Goal: Information Seeking & Learning: Learn about a topic

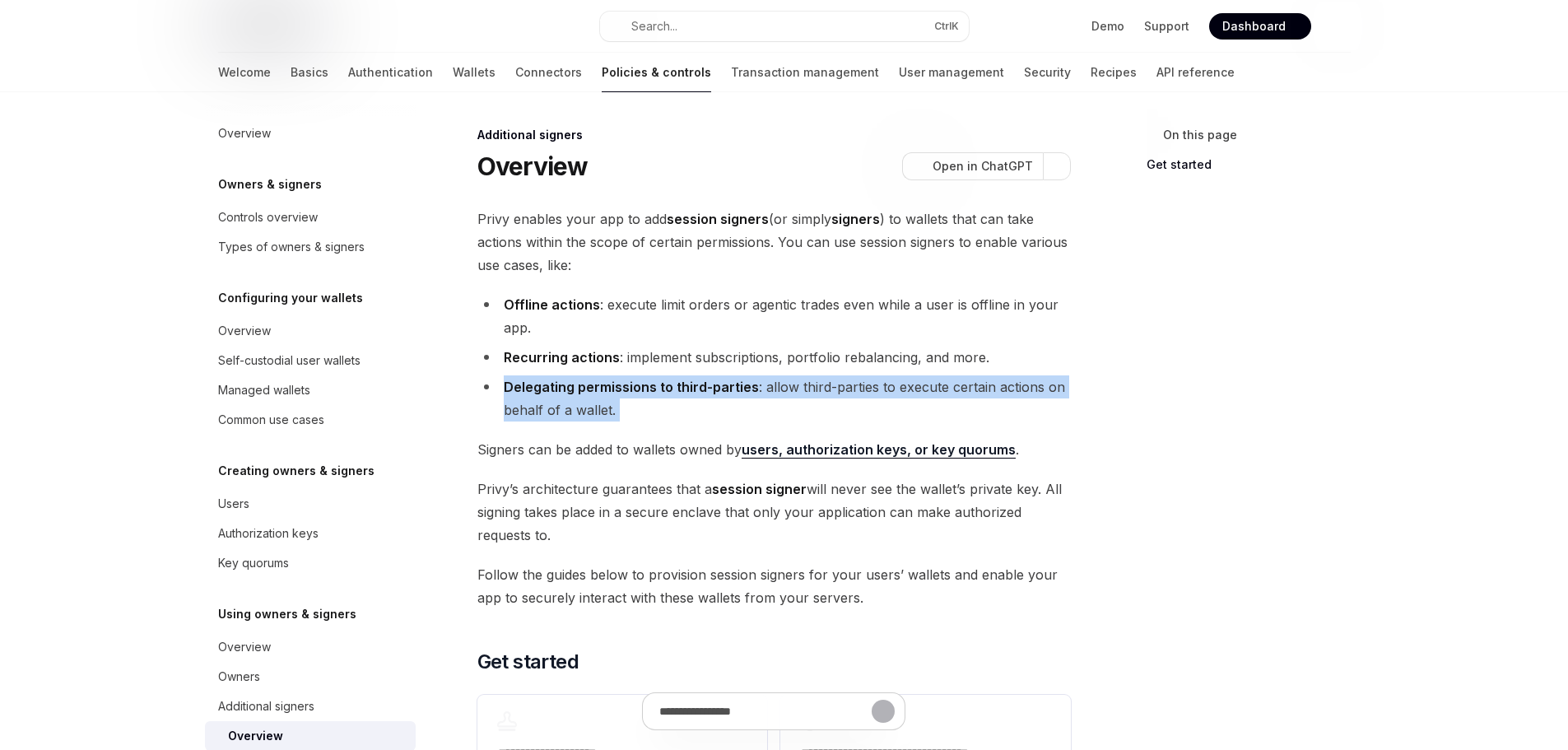
scroll to position [315, 0]
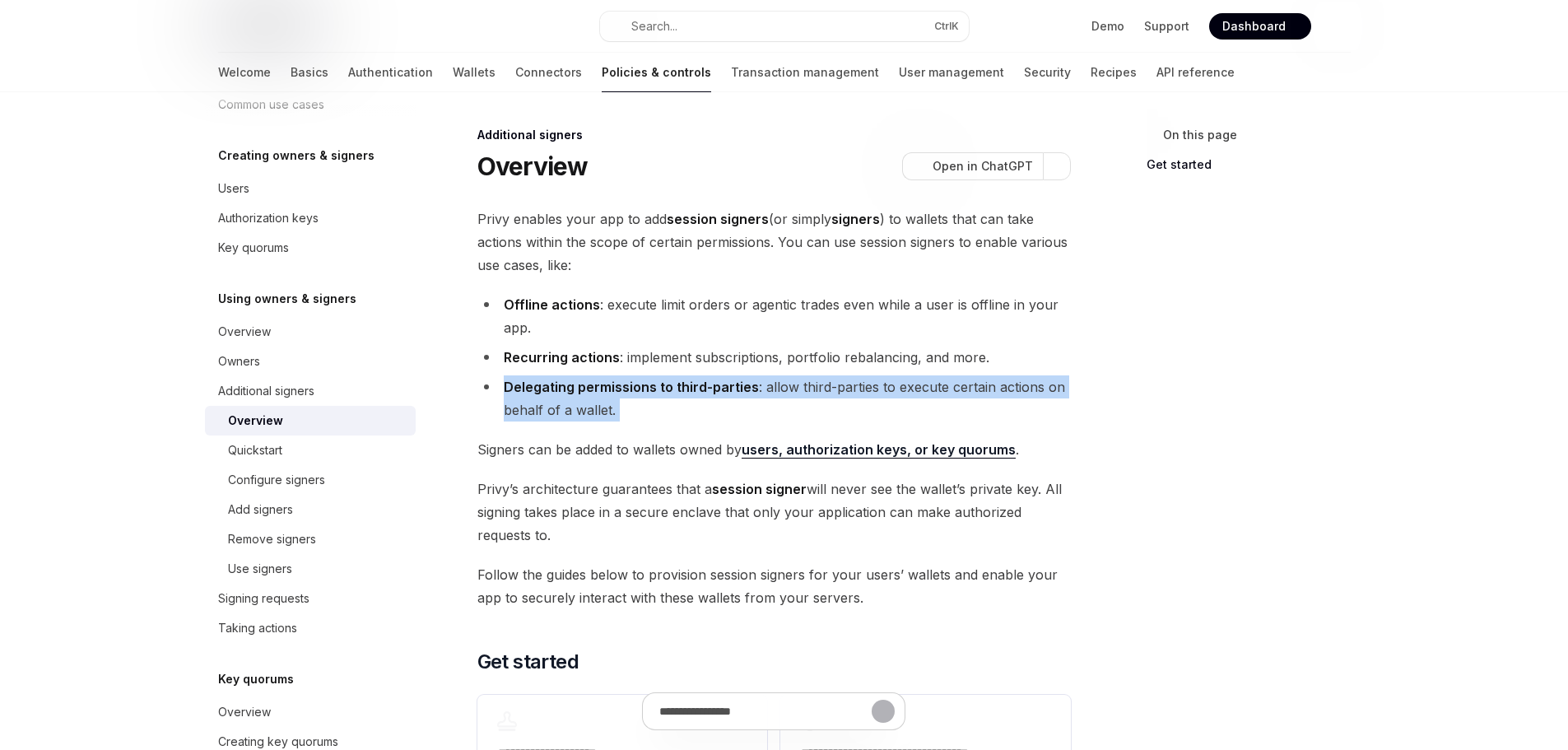
click at [593, 391] on strong "Delegating permissions to third-parties" at bounding box center [632, 386] width 255 height 16
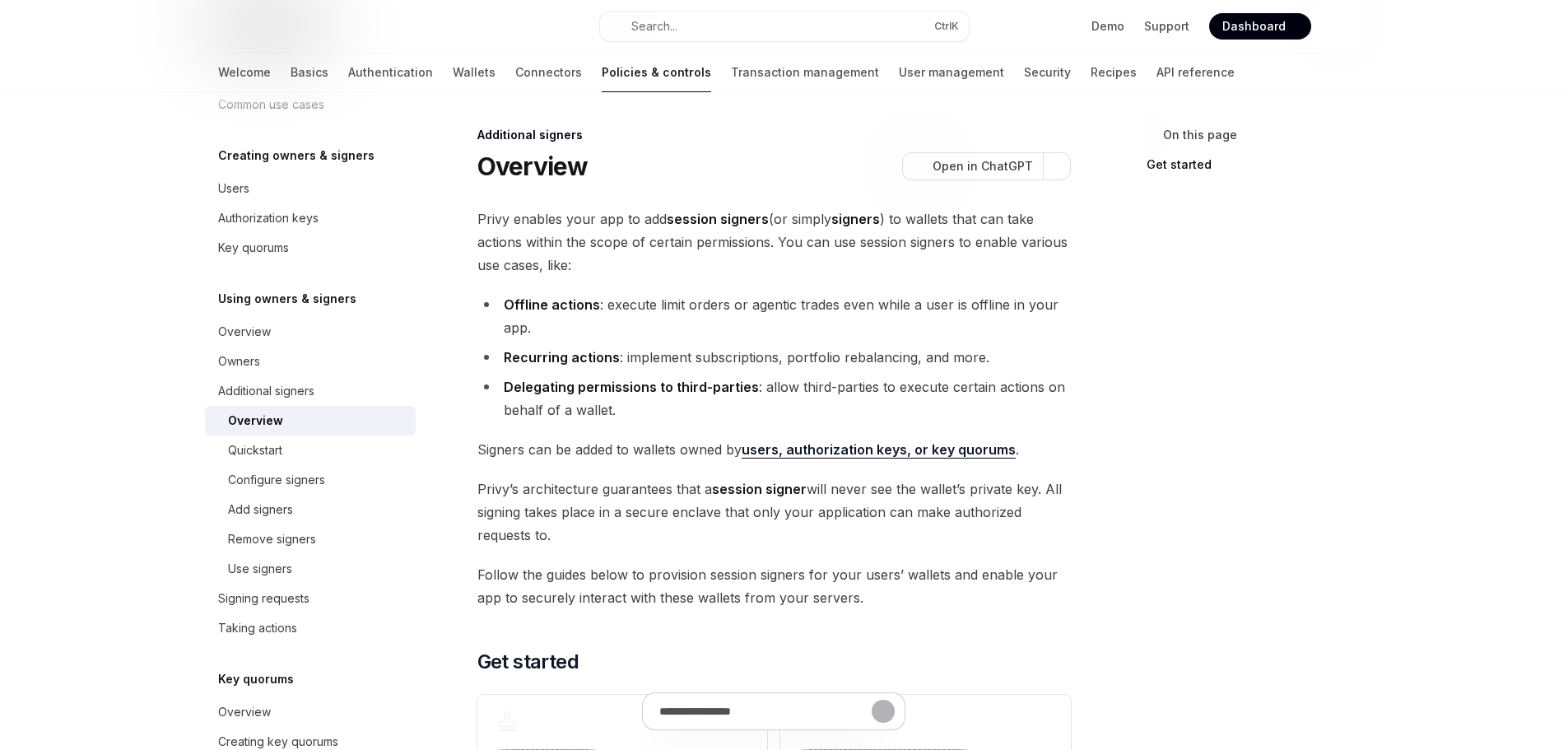
click at [632, 455] on span "Signers can be added to wallets owned by users, authorization keys, or key quor…" at bounding box center [774, 449] width 593 height 23
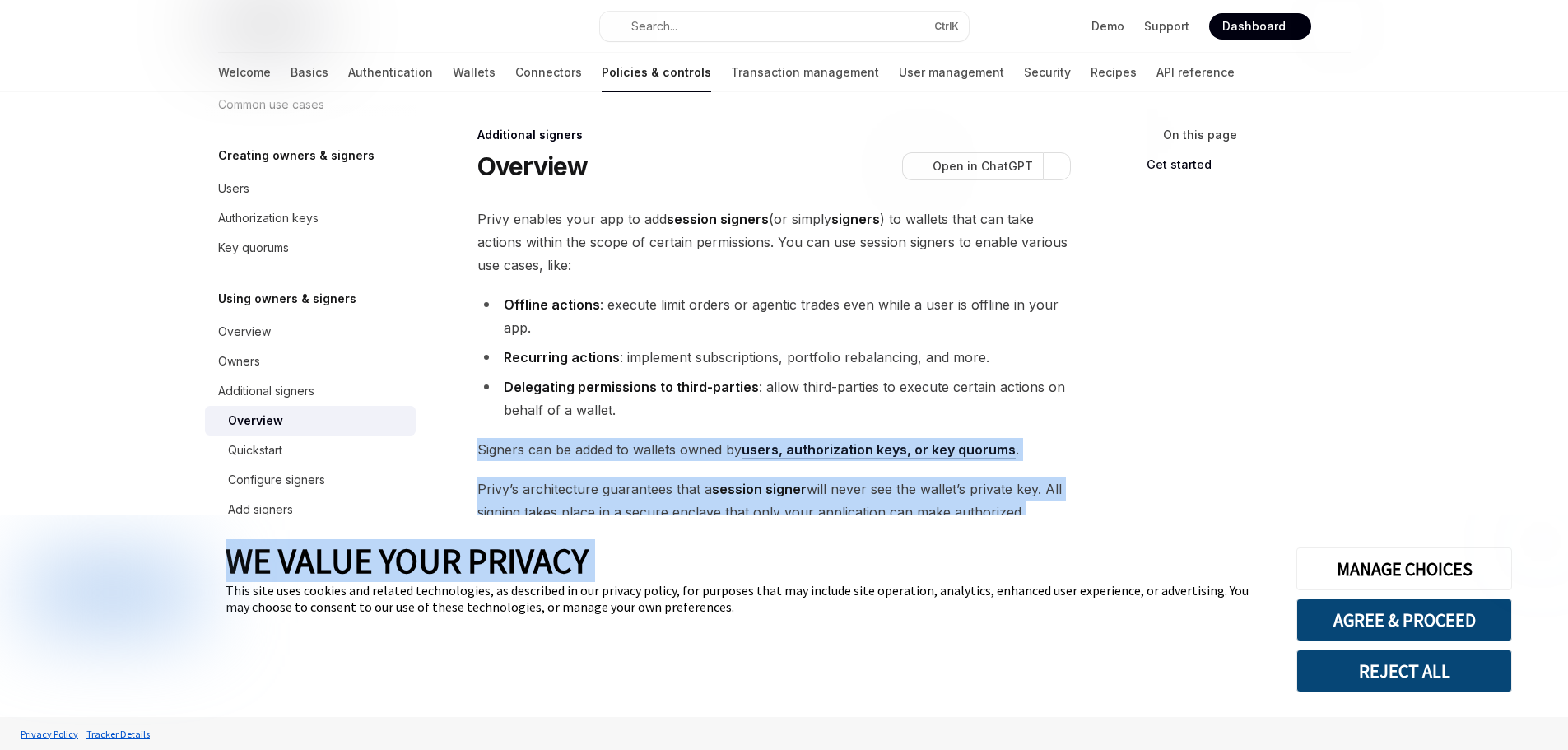
type textarea "*"
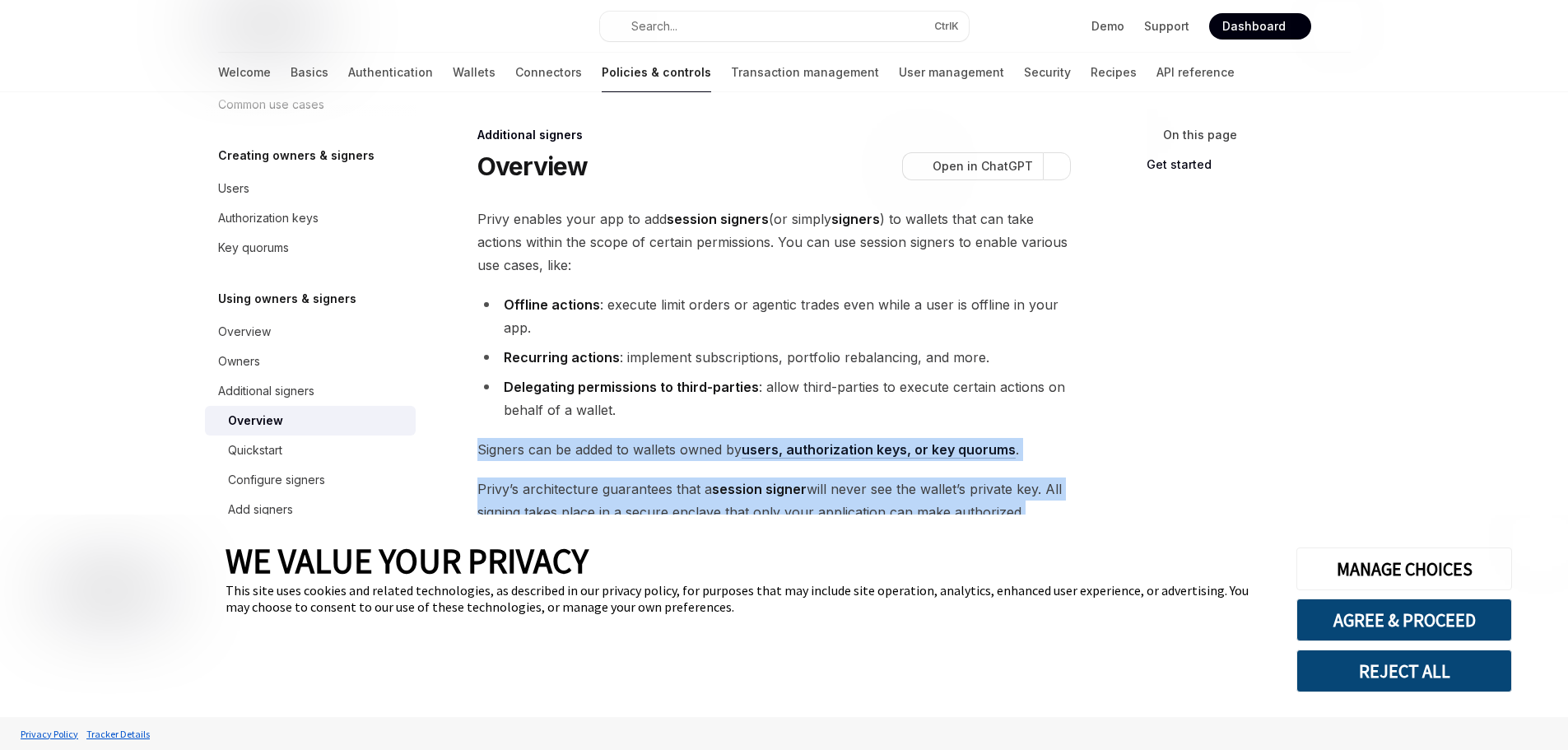
drag, startPoint x: 632, startPoint y: 455, endPoint x: 649, endPoint y: 486, distance: 35.4
click at [649, 486] on div "**********" at bounding box center [774, 528] width 593 height 642
click at [1391, 619] on button "AGREE & PROCEED" at bounding box center [1404, 619] width 216 height 43
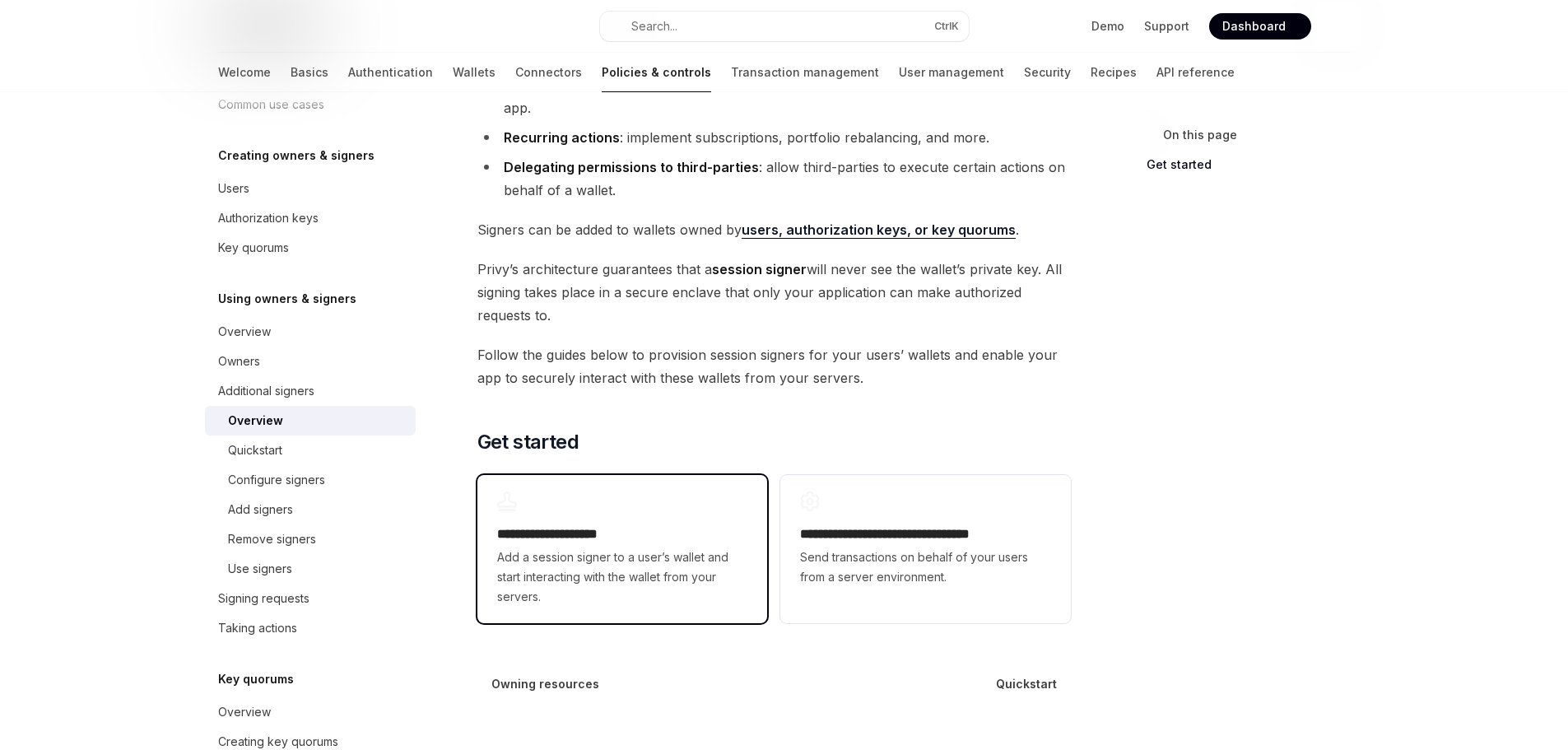
scroll to position [83, 0]
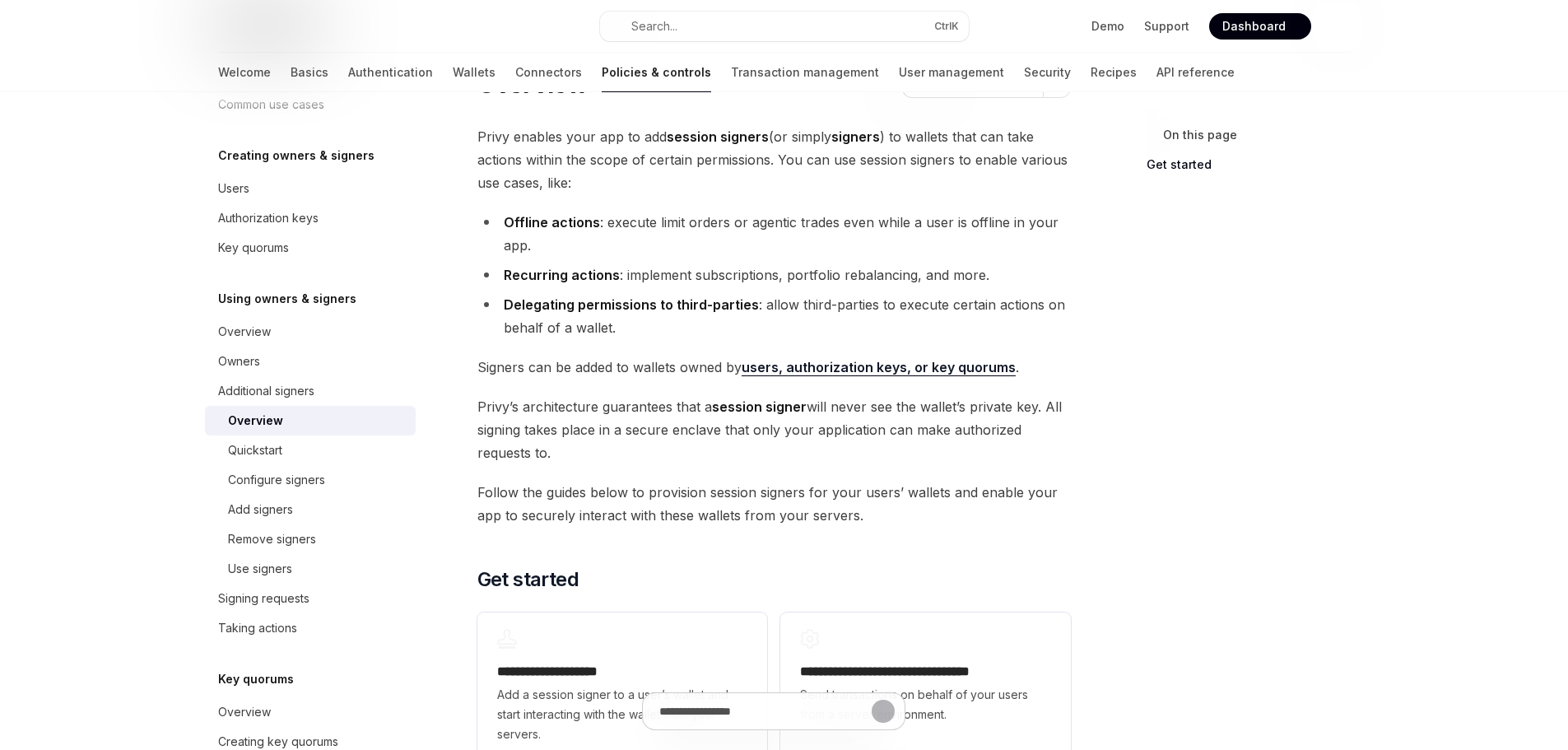
click at [609, 375] on span "Signers can be added to wallets owned by users, authorization keys, or key quor…" at bounding box center [774, 367] width 593 height 23
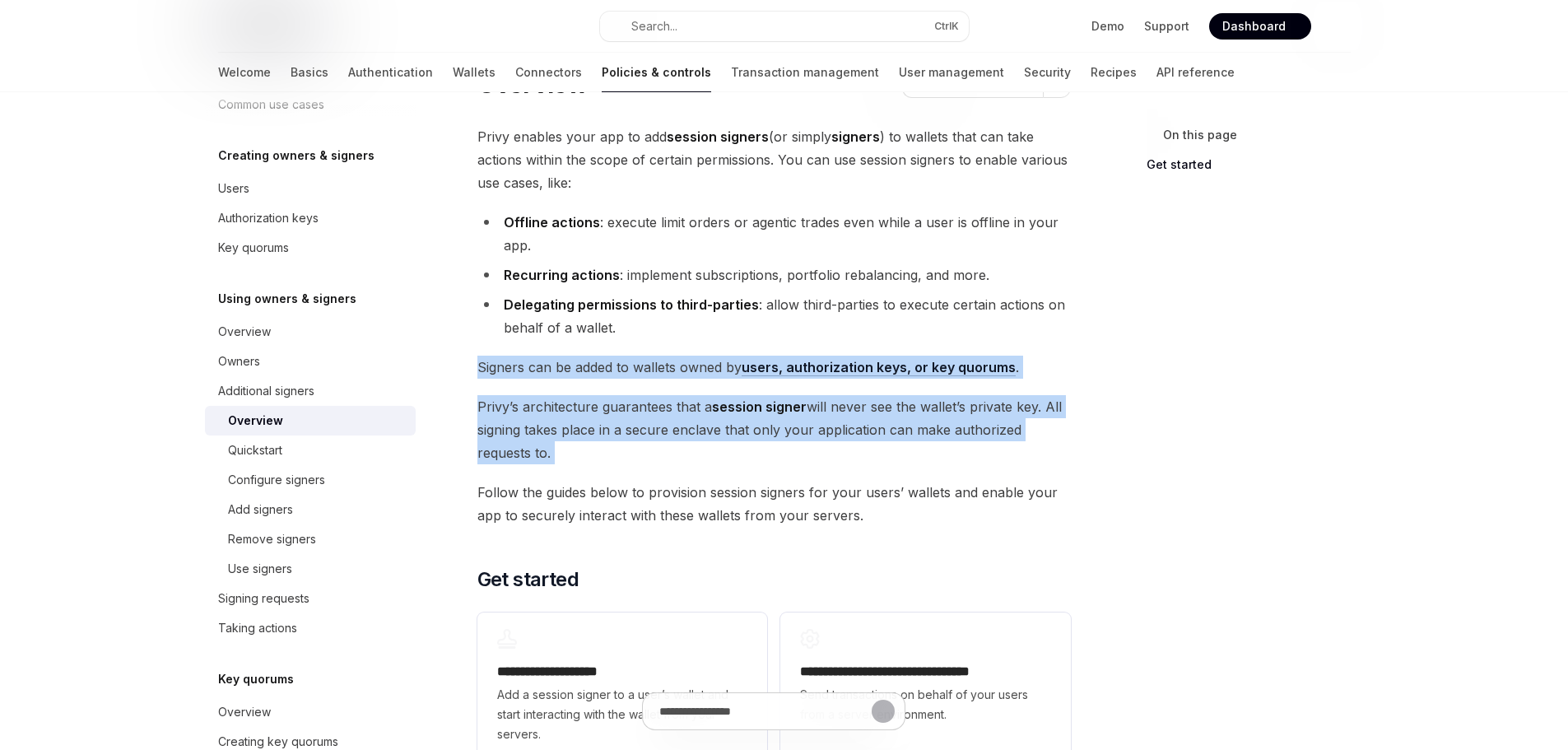
drag, startPoint x: 609, startPoint y: 375, endPoint x: 641, endPoint y: 450, distance: 81.5
click at [641, 450] on div "**********" at bounding box center [774, 446] width 593 height 642
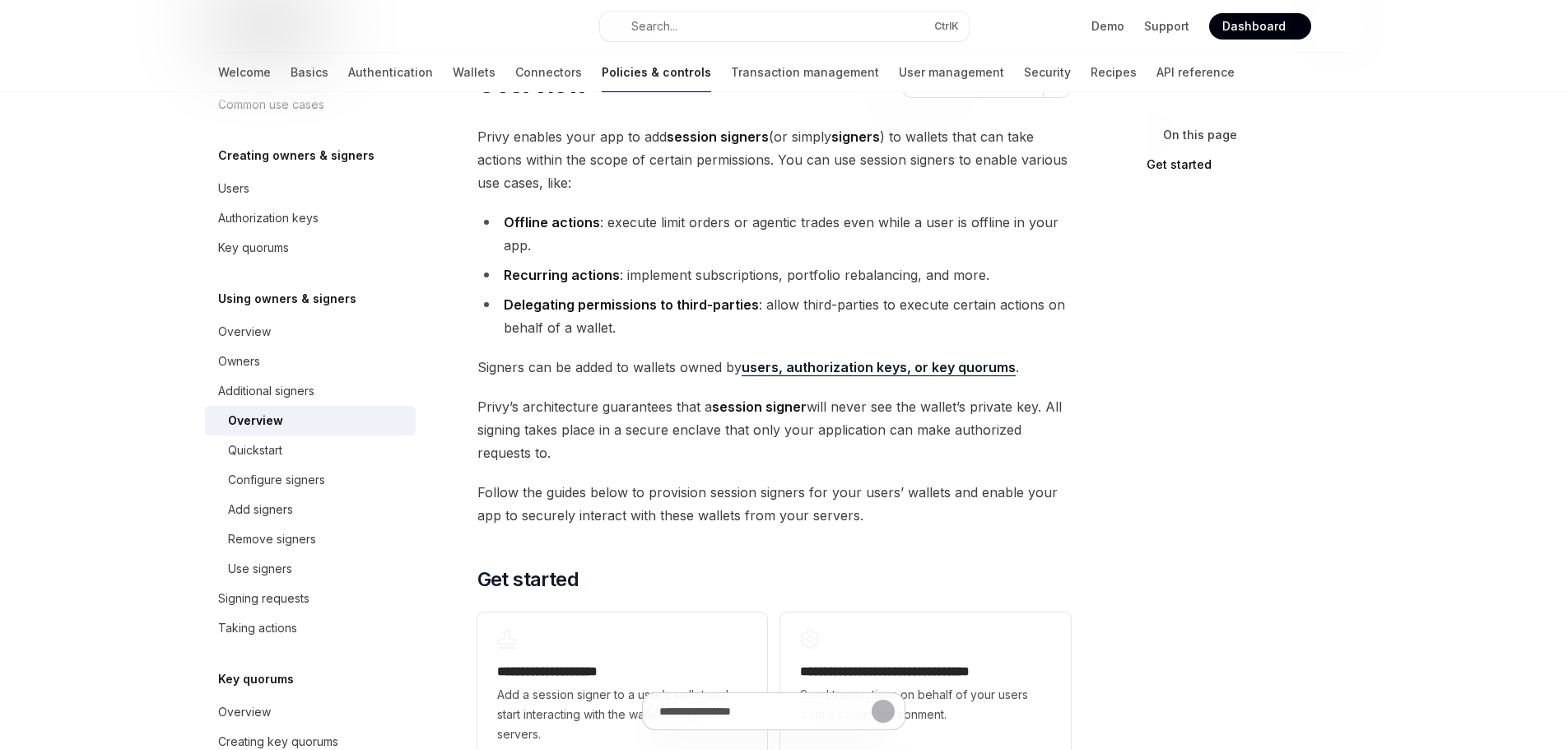
click at [670, 497] on span "Follow the guides below to provision session signers for your users’ wallets an…" at bounding box center [774, 504] width 593 height 46
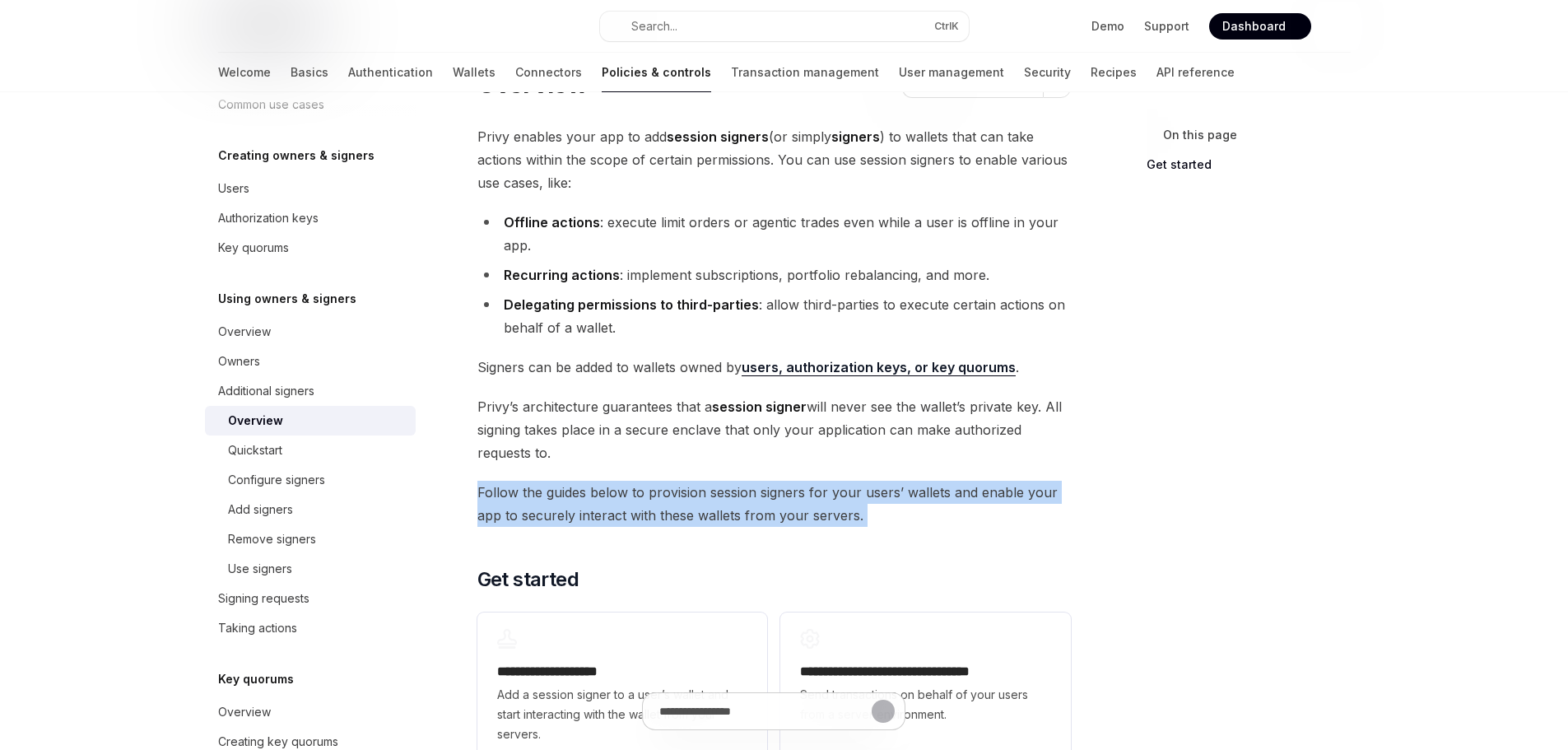
click at [670, 497] on span "Follow the guides below to provision session signers for your users’ wallets an…" at bounding box center [774, 504] width 593 height 46
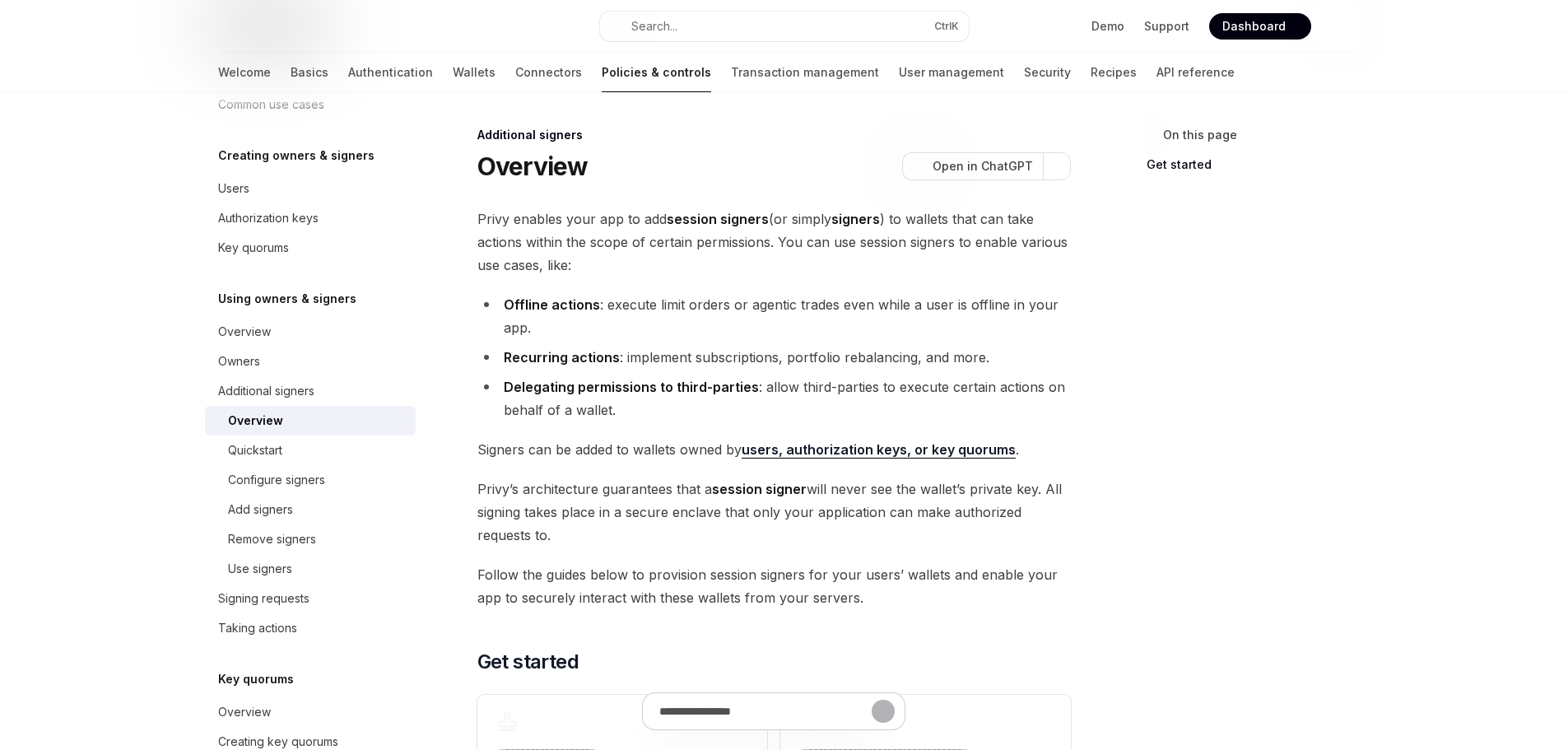
click at [784, 500] on span "[PERSON_NAME]’s architecture guarantees that a session signer will never see th…" at bounding box center [774, 512] width 593 height 69
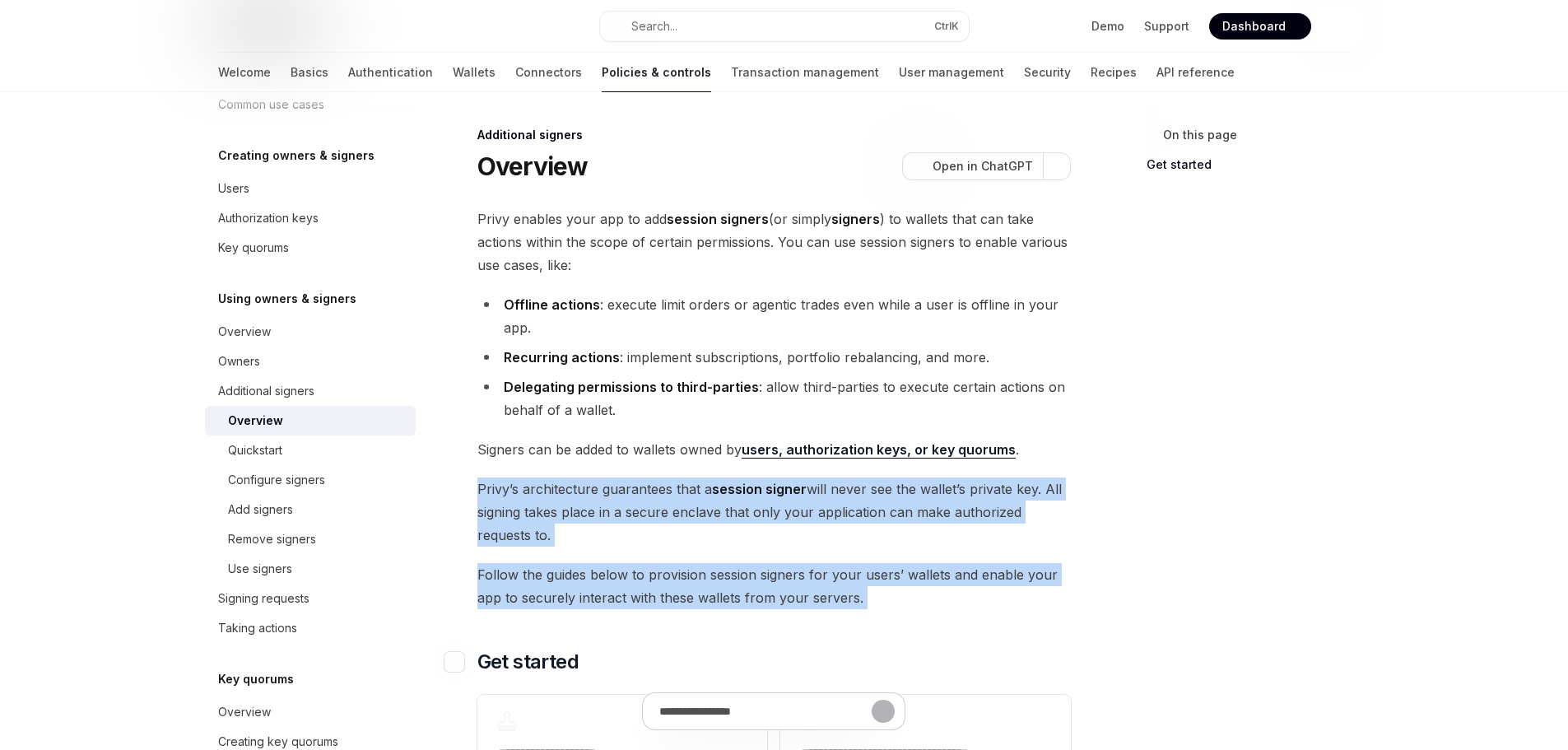
drag, startPoint x: 784, startPoint y: 500, endPoint x: 773, endPoint y: 658, distance: 158.4
click at [787, 585] on div "**********" at bounding box center [774, 528] width 593 height 642
